Goal: Information Seeking & Learning: Learn about a topic

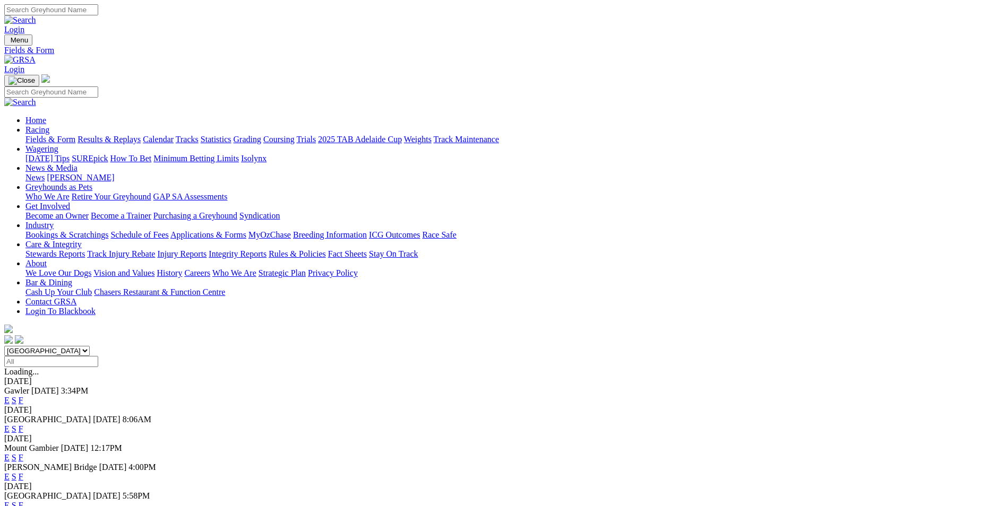
click at [23, 396] on link "F" at bounding box center [21, 400] width 5 height 9
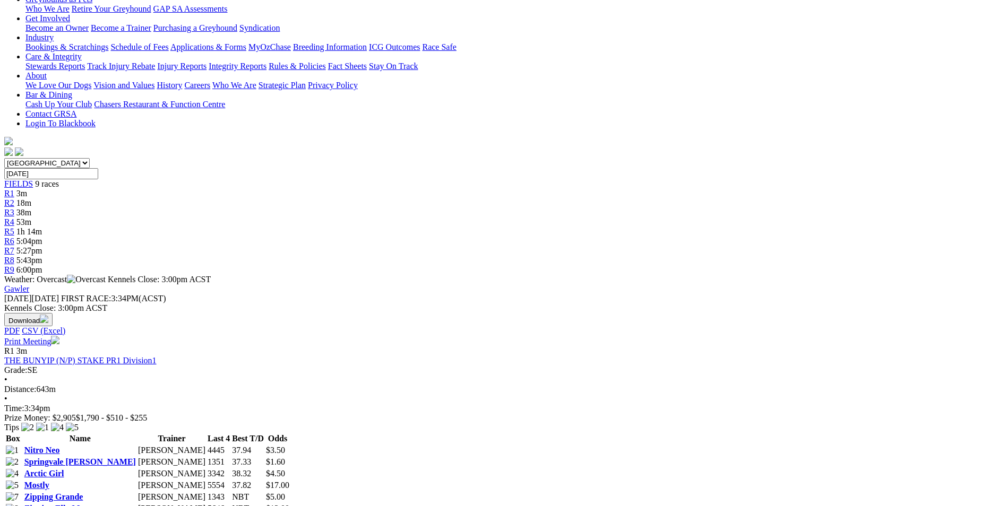
scroll to position [159, 0]
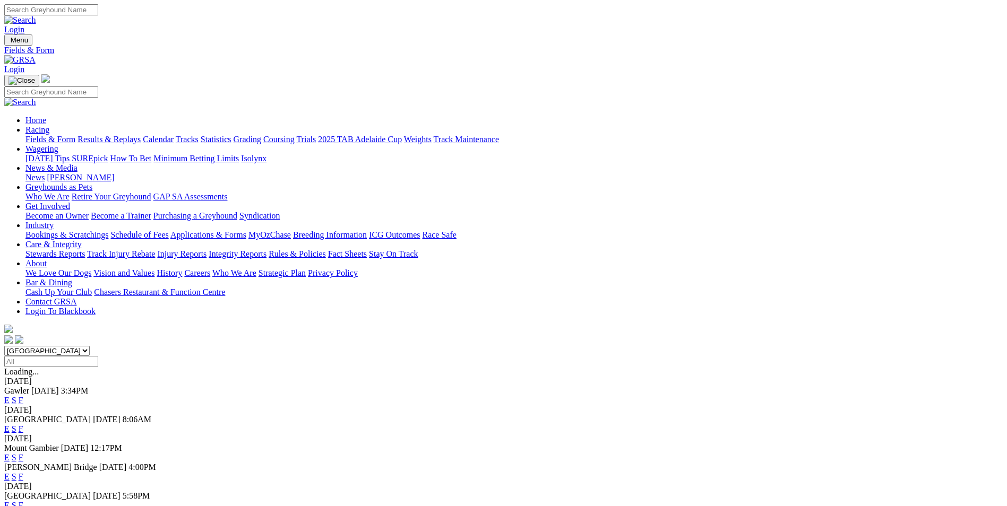
click at [23, 472] on link "F" at bounding box center [21, 476] width 5 height 9
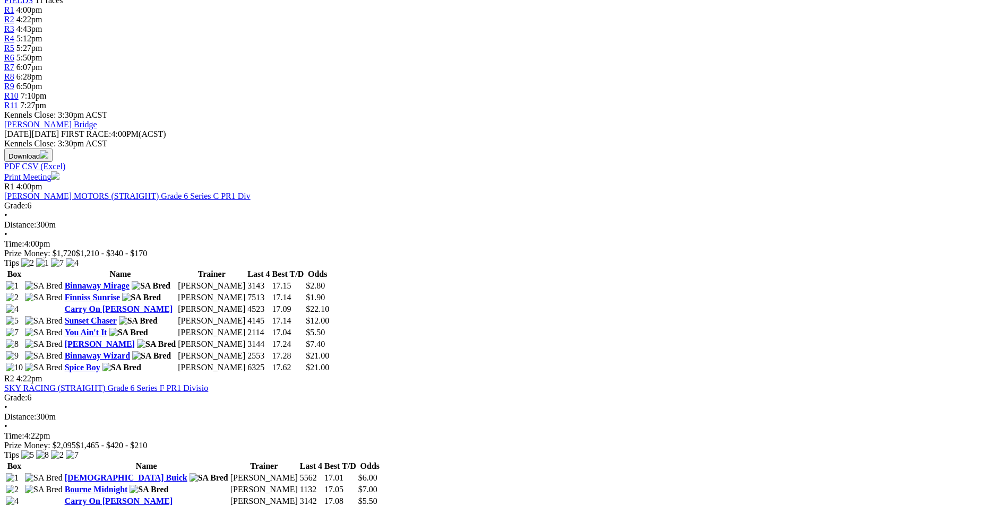
scroll to position [531, 0]
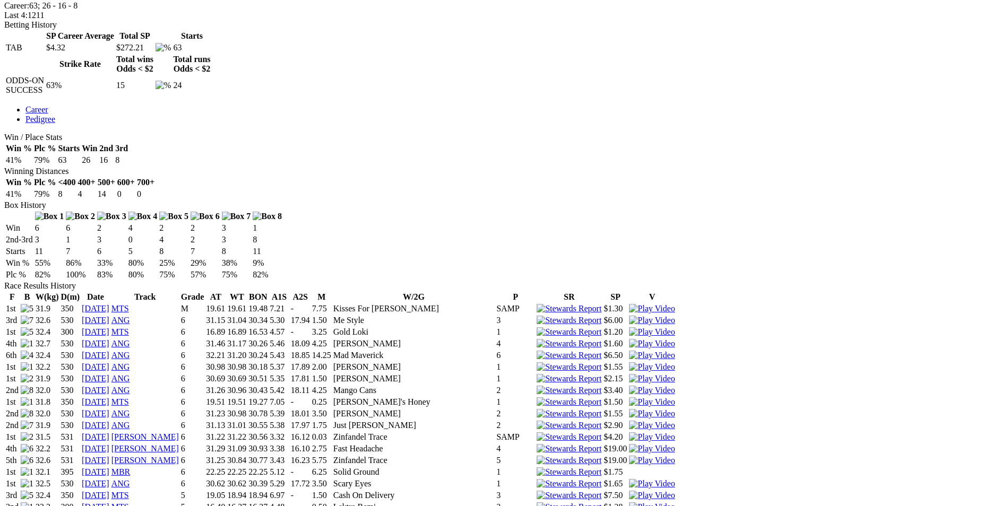
scroll to position [531, 0]
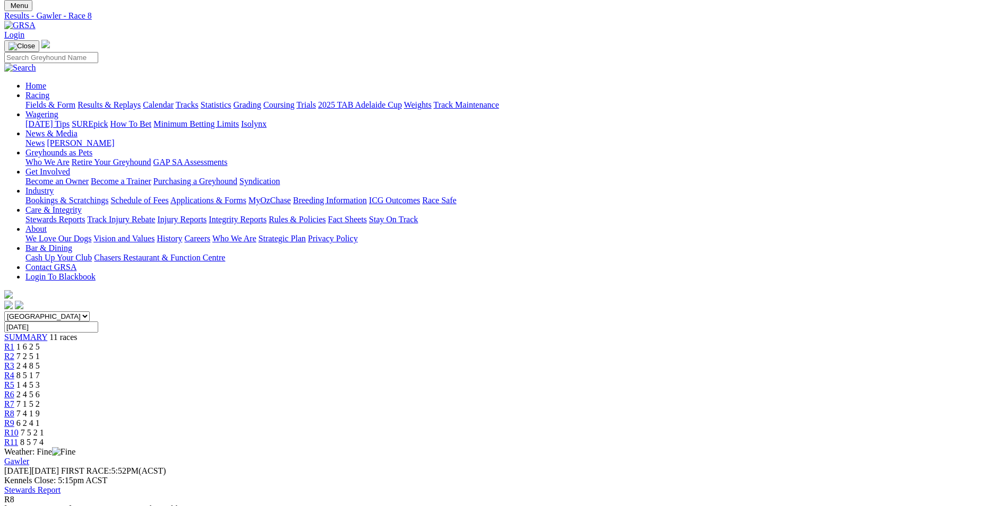
scroll to position [53, 0]
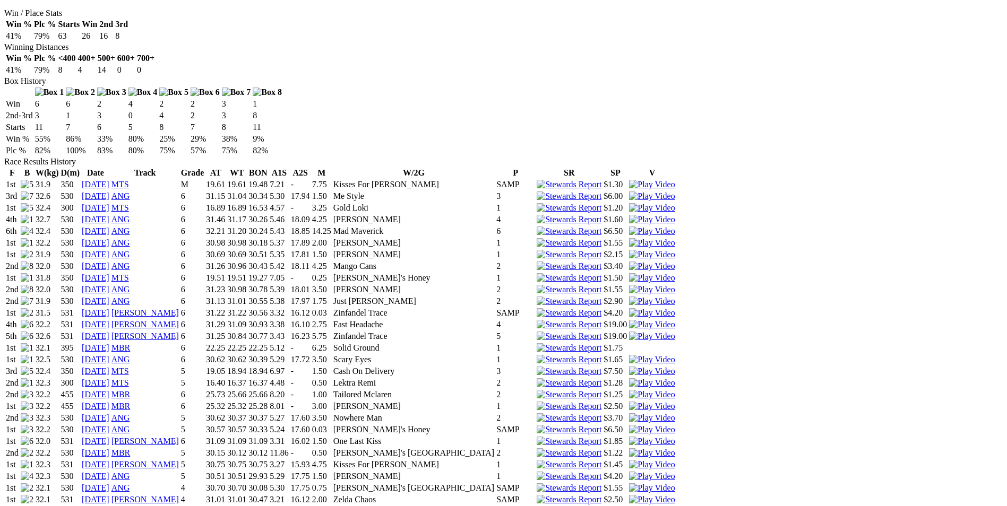
scroll to position [584, 0]
